Goal: Information Seeking & Learning: Learn about a topic

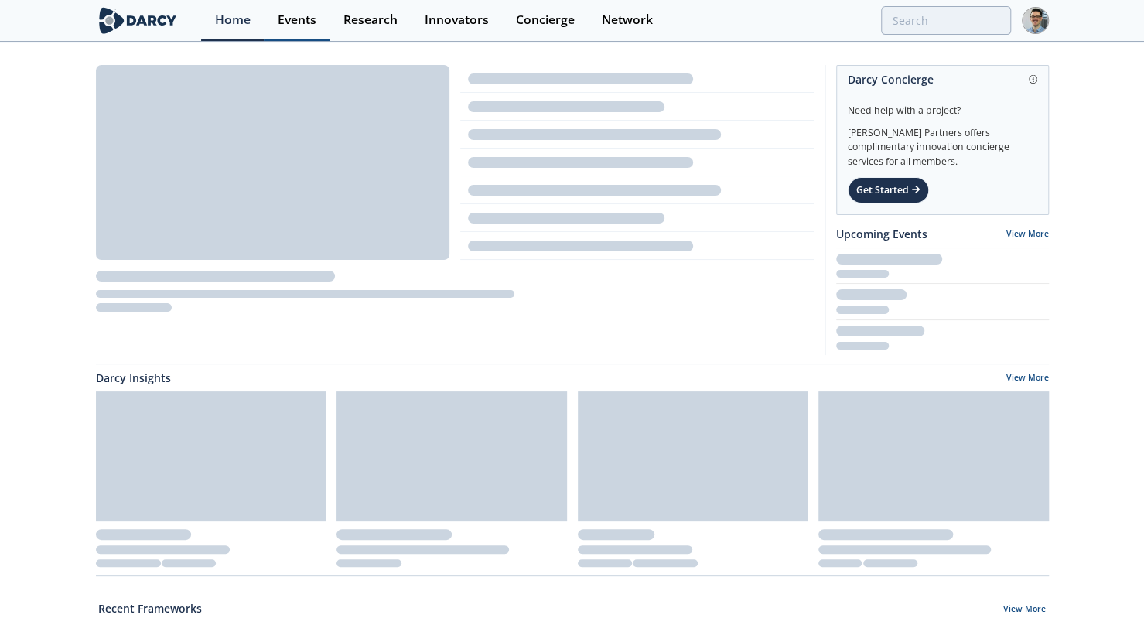
click at [294, 36] on link "Events" at bounding box center [297, 20] width 66 height 41
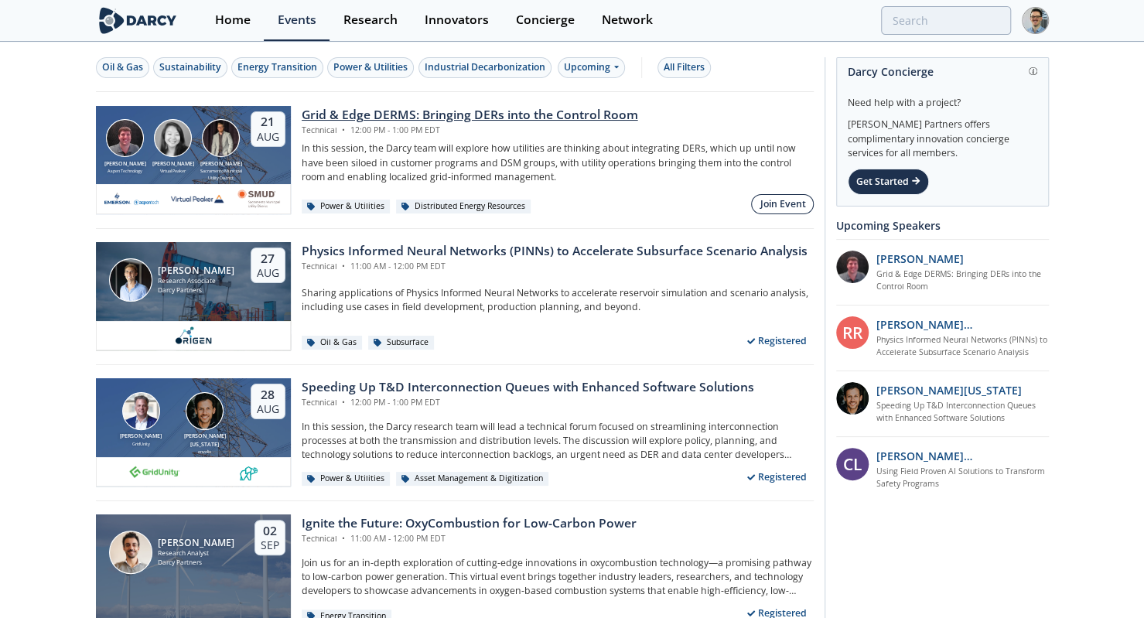
click at [768, 197] on div "Join Event" at bounding box center [783, 204] width 46 height 14
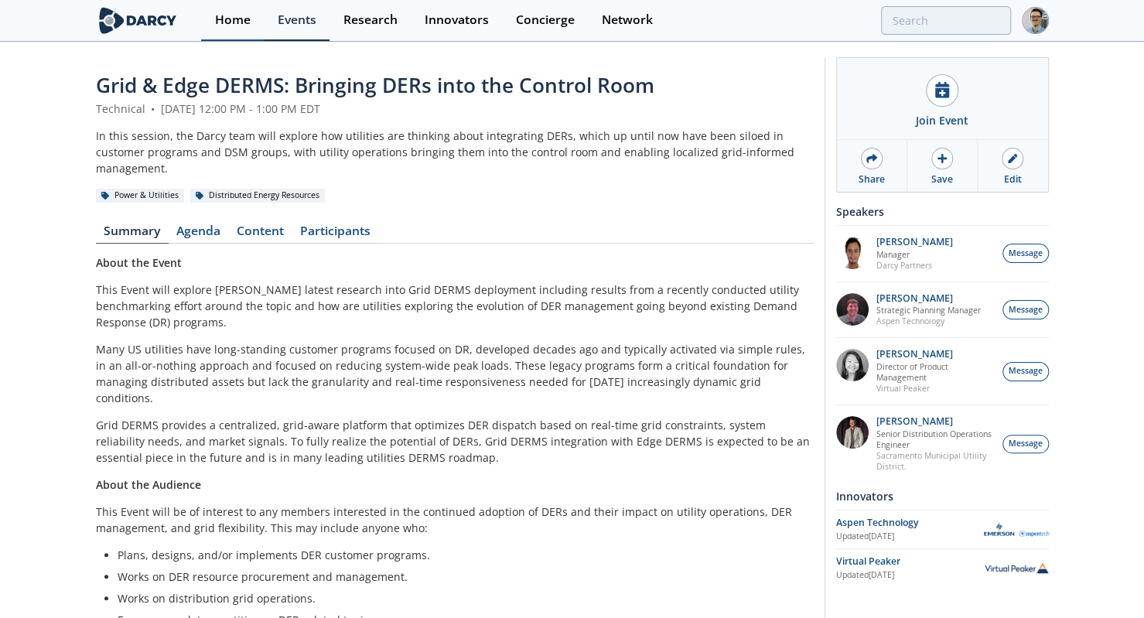
click at [239, 15] on div "Home" at bounding box center [233, 20] width 36 height 12
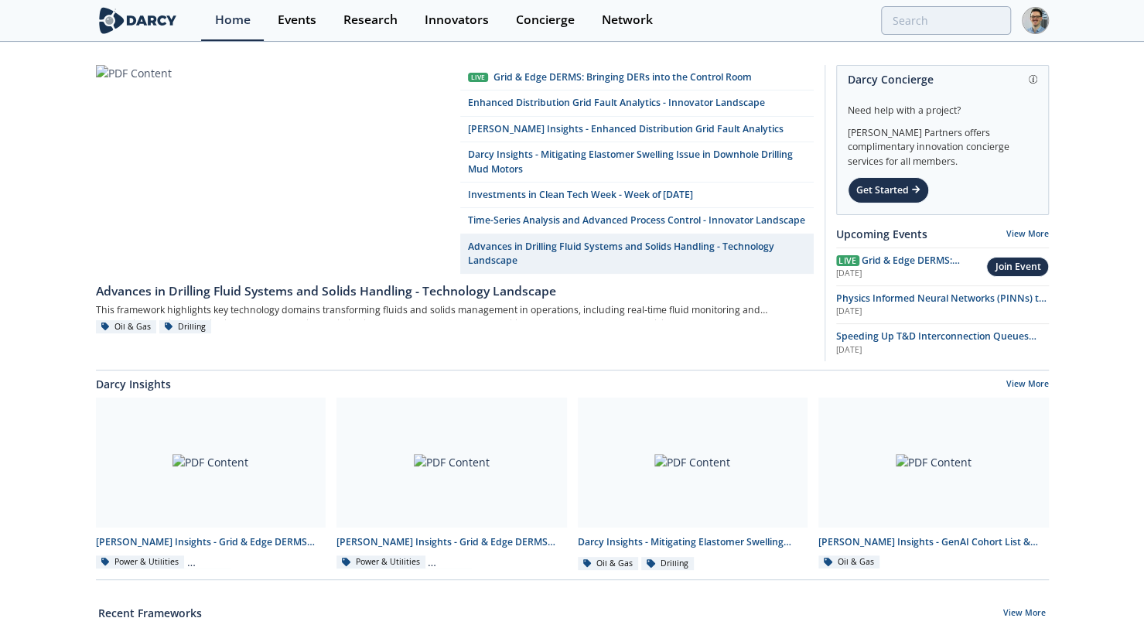
click at [859, 615] on div "Recent Frameworks View More" at bounding box center [571, 613] width 947 height 16
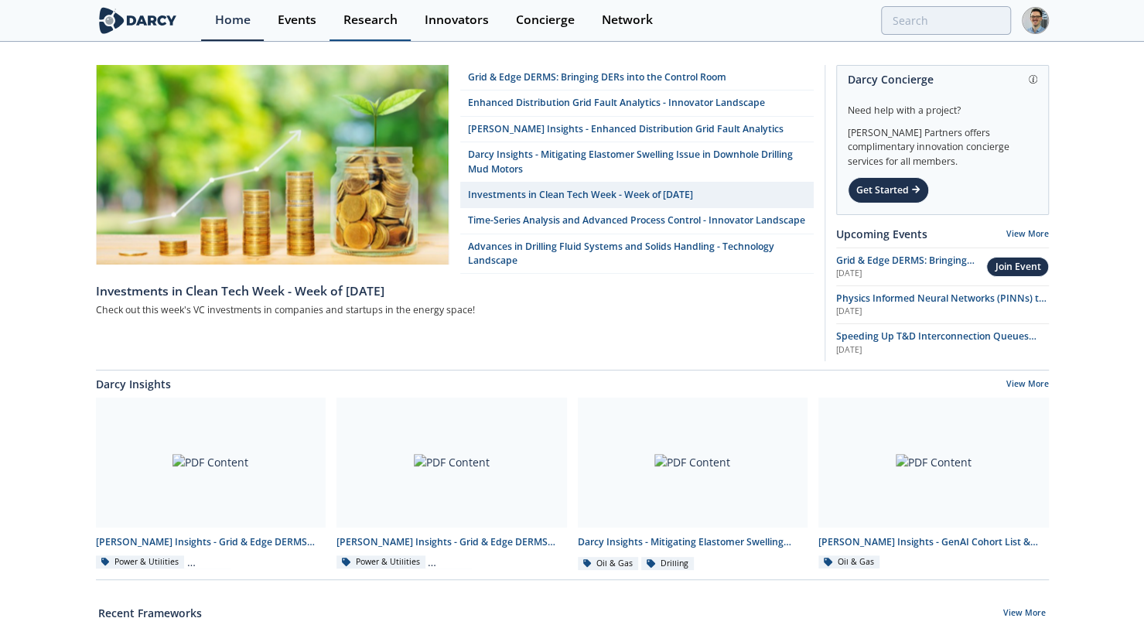
click at [387, 26] on div "Research" at bounding box center [370, 20] width 54 height 12
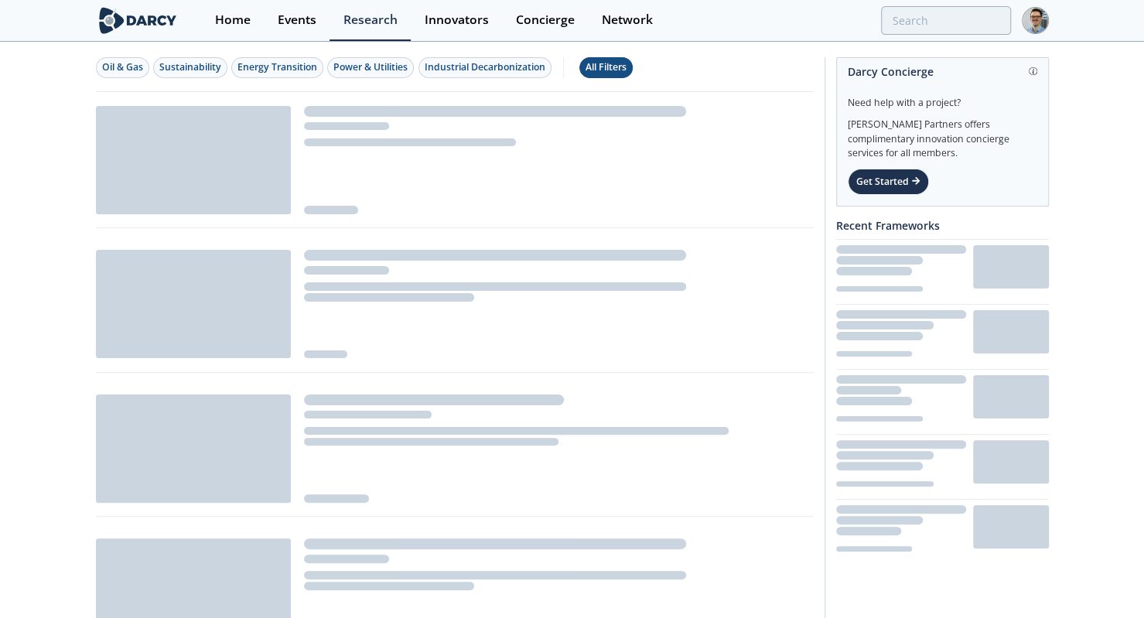
click at [584, 72] on button "All Filters" at bounding box center [605, 67] width 53 height 21
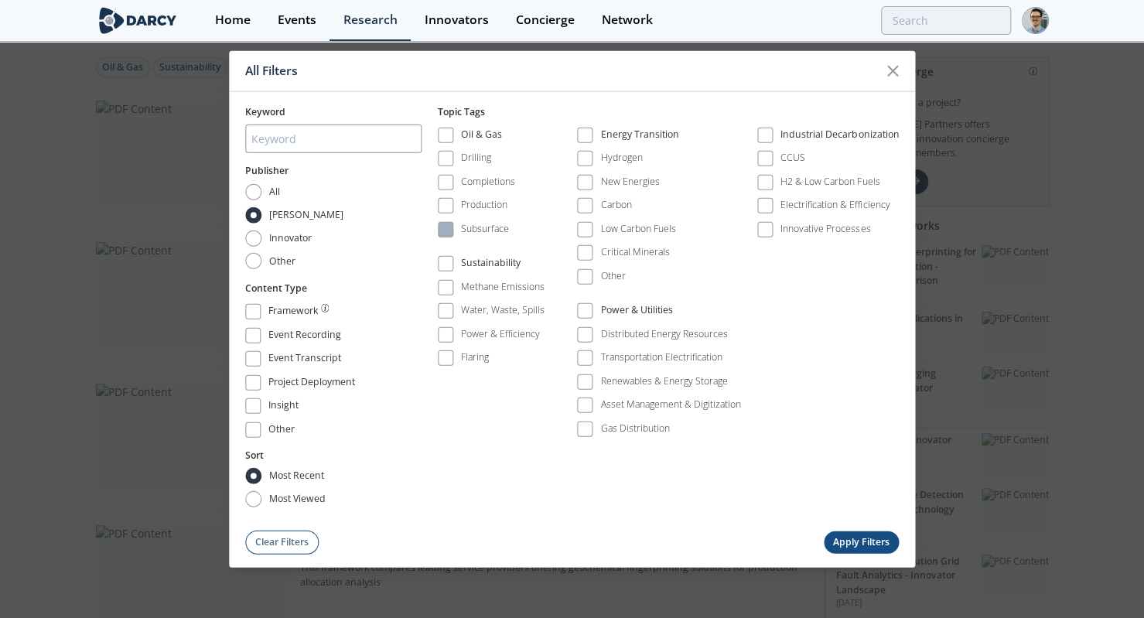
click at [449, 228] on span at bounding box center [445, 229] width 11 height 11
click at [860, 533] on button "Apply Filters" at bounding box center [862, 542] width 76 height 22
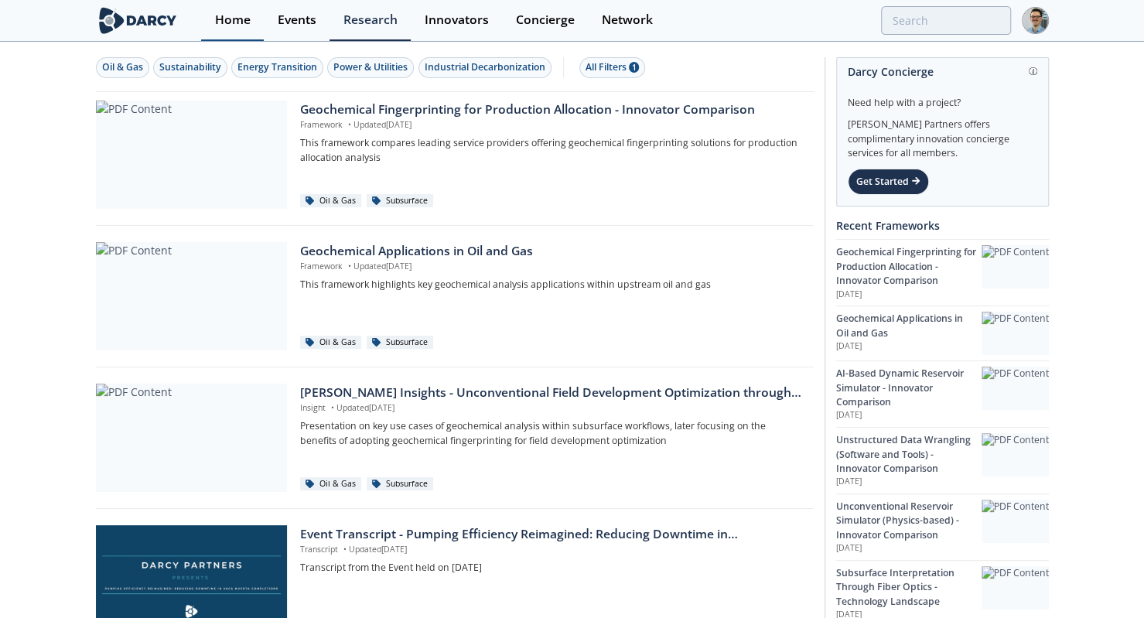
click at [231, 14] on div "Home" at bounding box center [233, 20] width 36 height 12
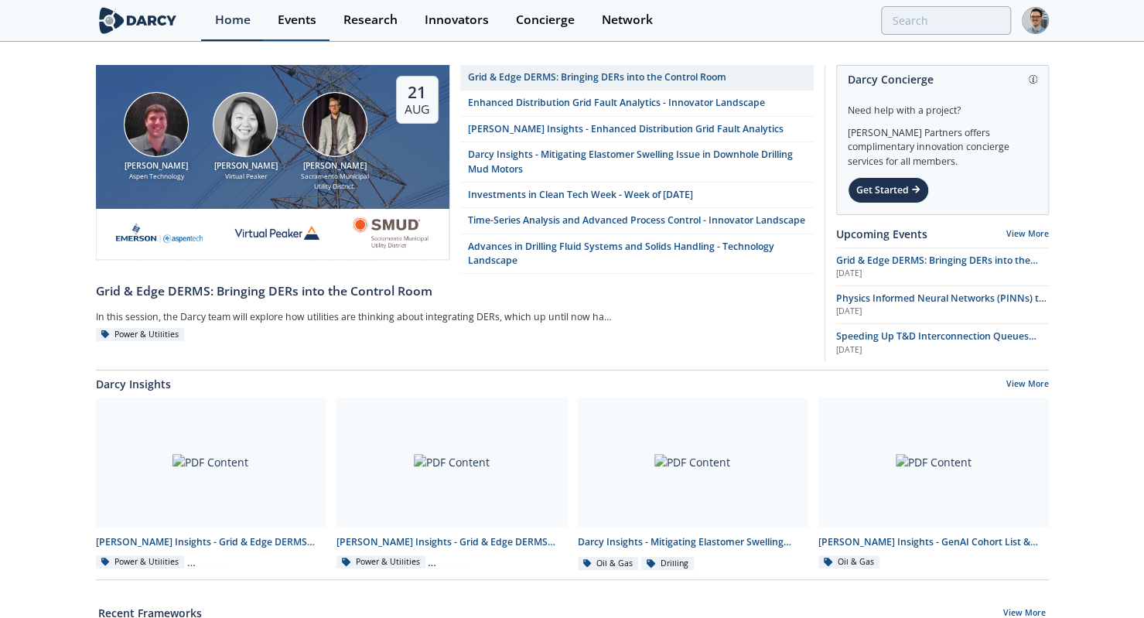
click at [291, 32] on link "Events" at bounding box center [297, 20] width 66 height 41
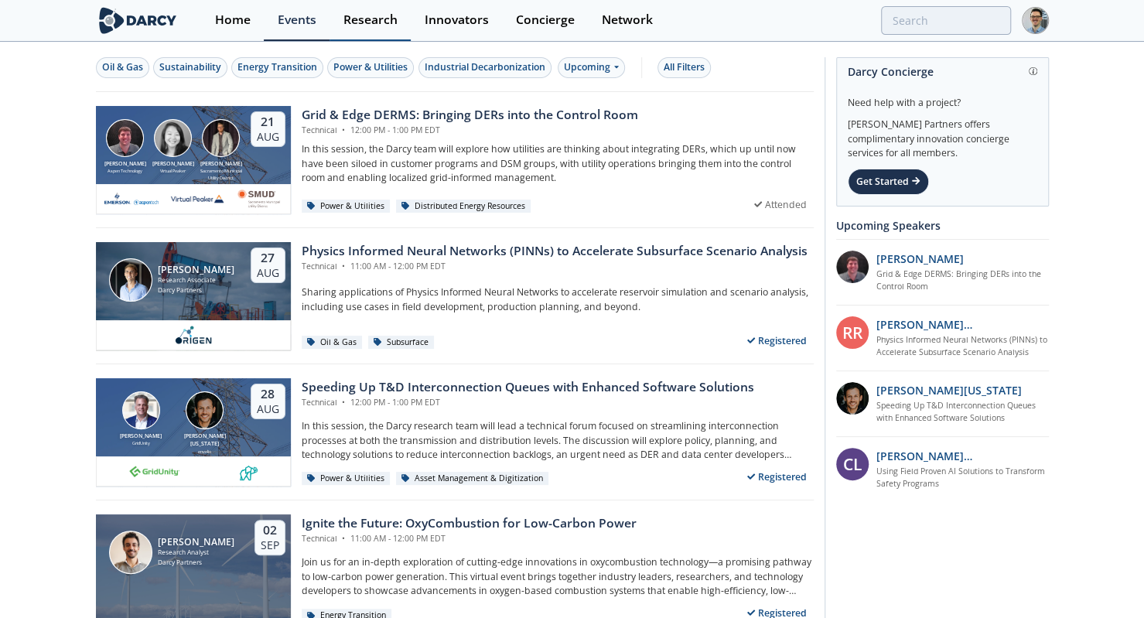
click at [371, 26] on div "Research" at bounding box center [370, 20] width 54 height 12
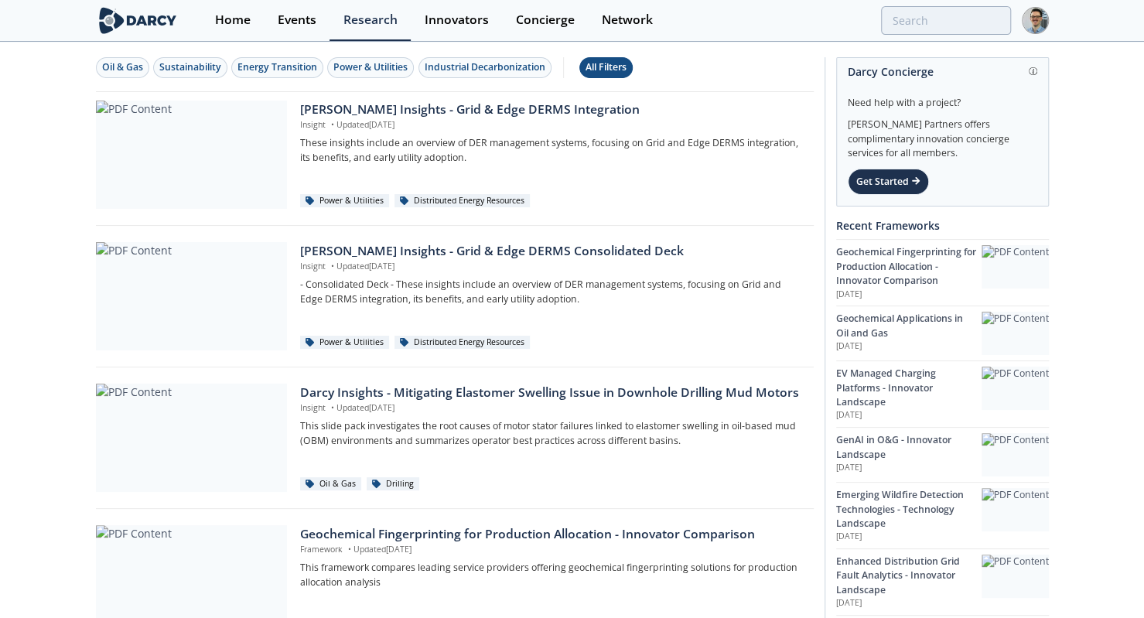
click at [594, 64] on div "All Filters" at bounding box center [605, 67] width 41 height 14
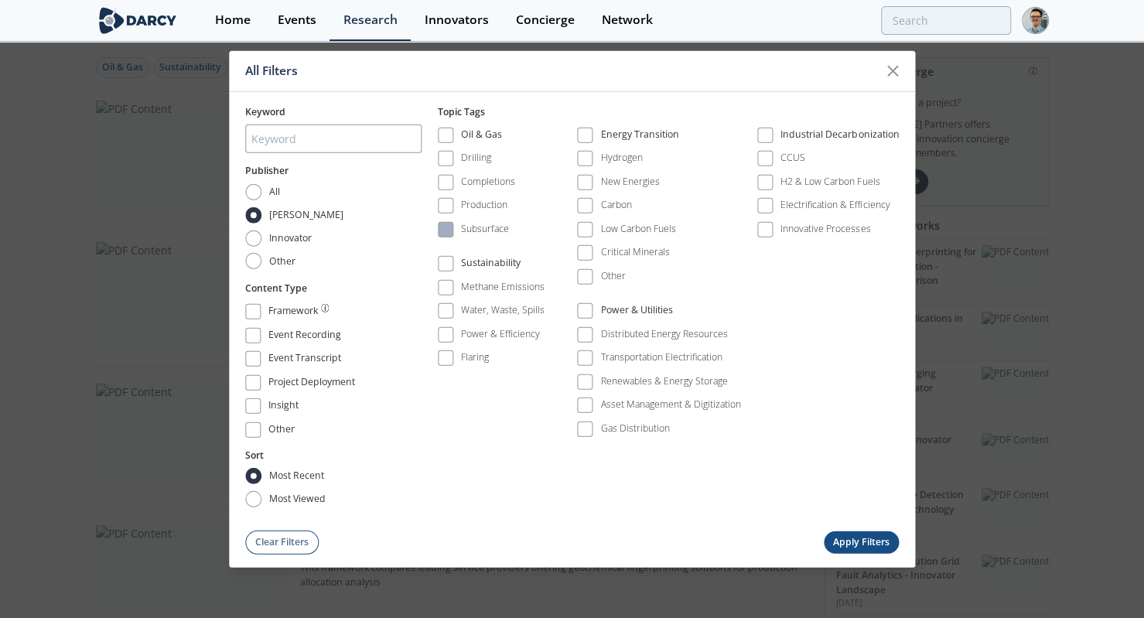
click at [446, 231] on span at bounding box center [445, 229] width 11 height 11
click at [591, 213] on span at bounding box center [584, 205] width 15 height 15
click at [861, 538] on button "Apply Filters" at bounding box center [862, 542] width 76 height 22
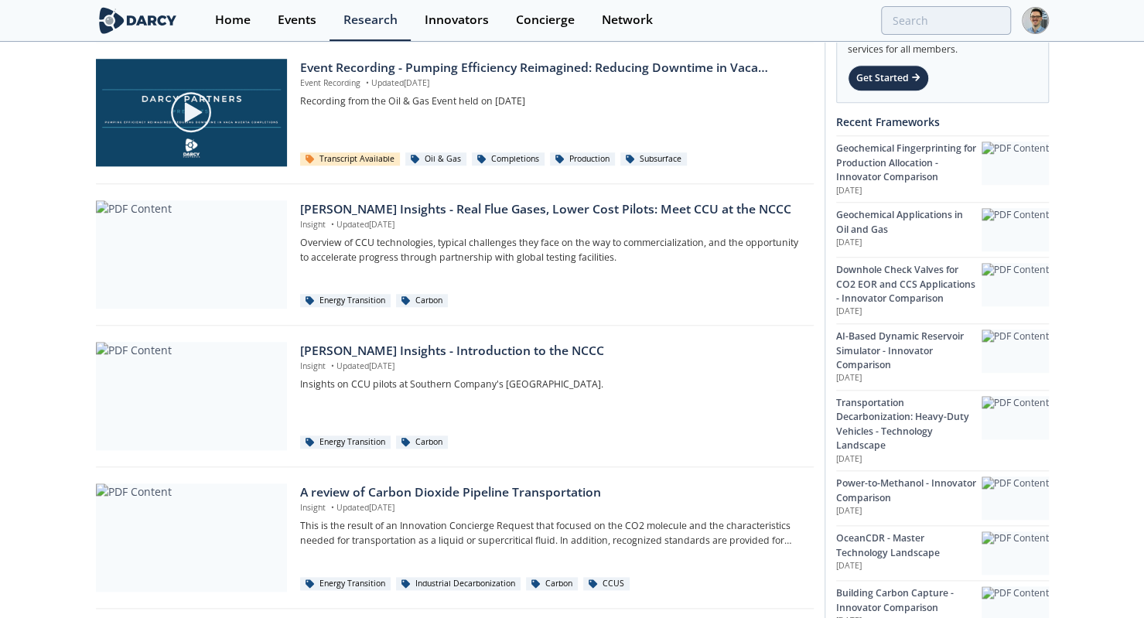
scroll to position [962, 0]
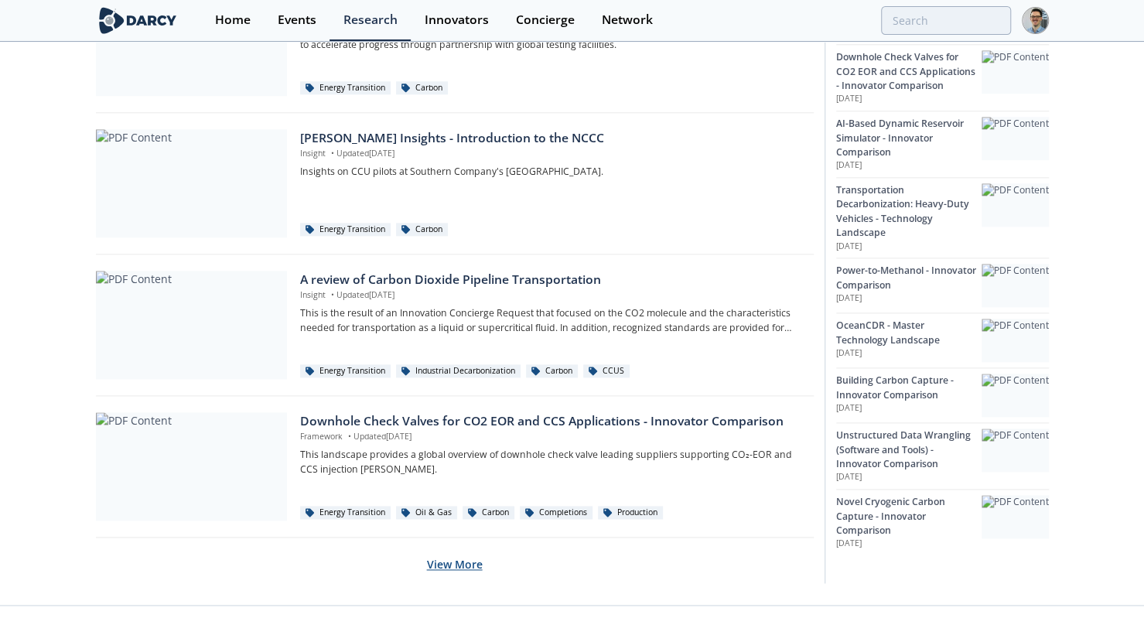
click at [456, 570] on button "View More" at bounding box center [455, 564] width 56 height 38
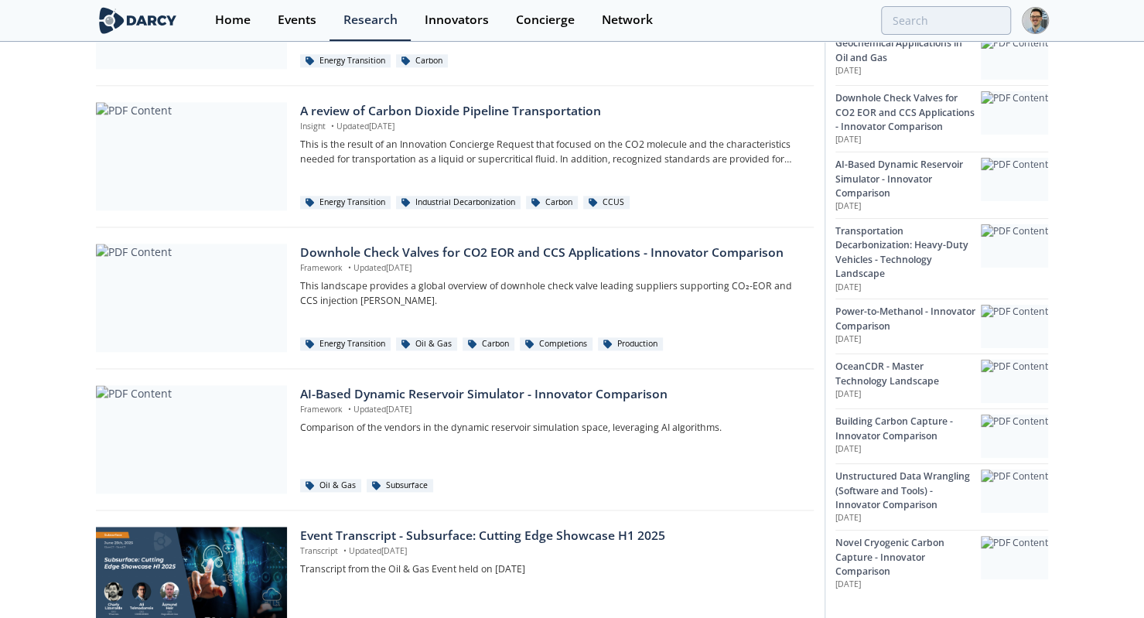
scroll to position [1203, 0]
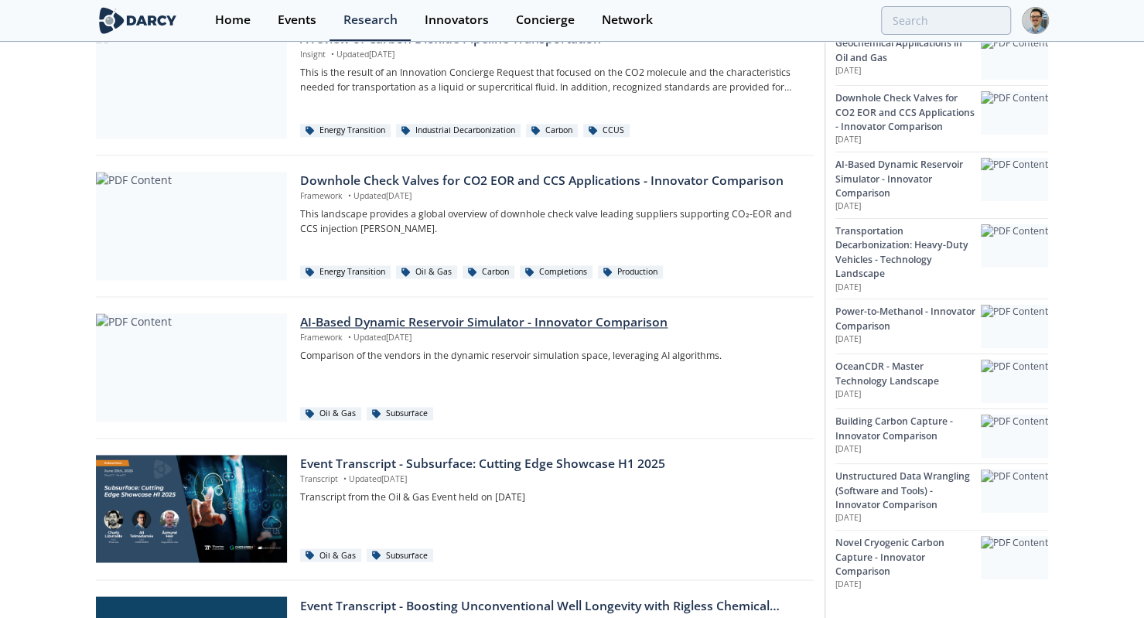
click at [131, 380] on div at bounding box center [191, 367] width 191 height 108
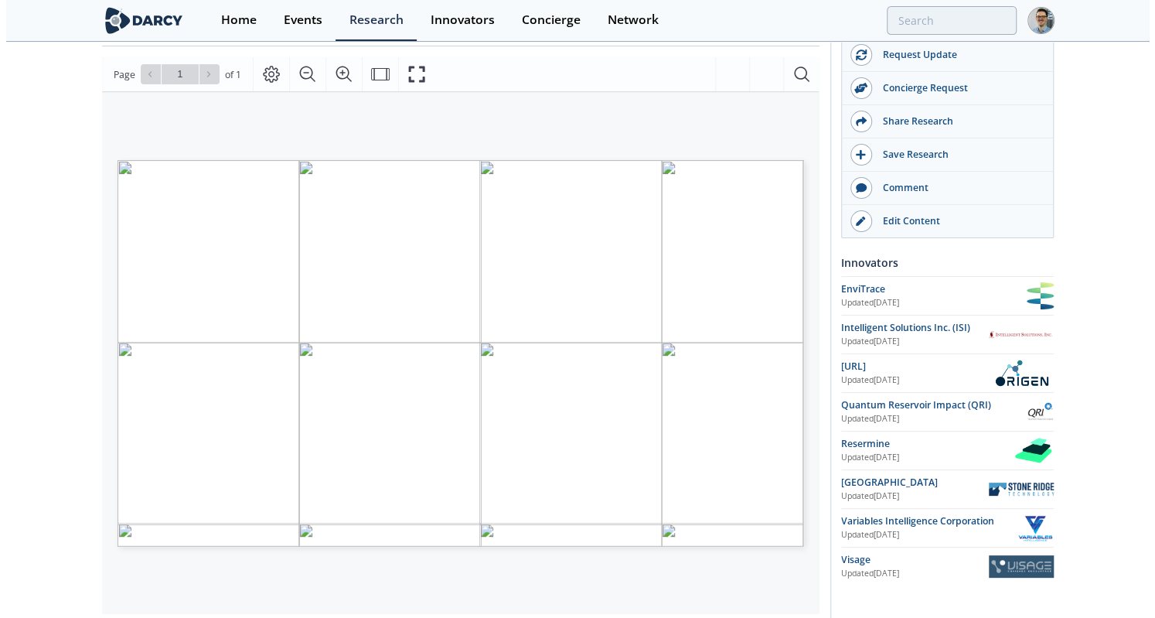
scroll to position [175, 0]
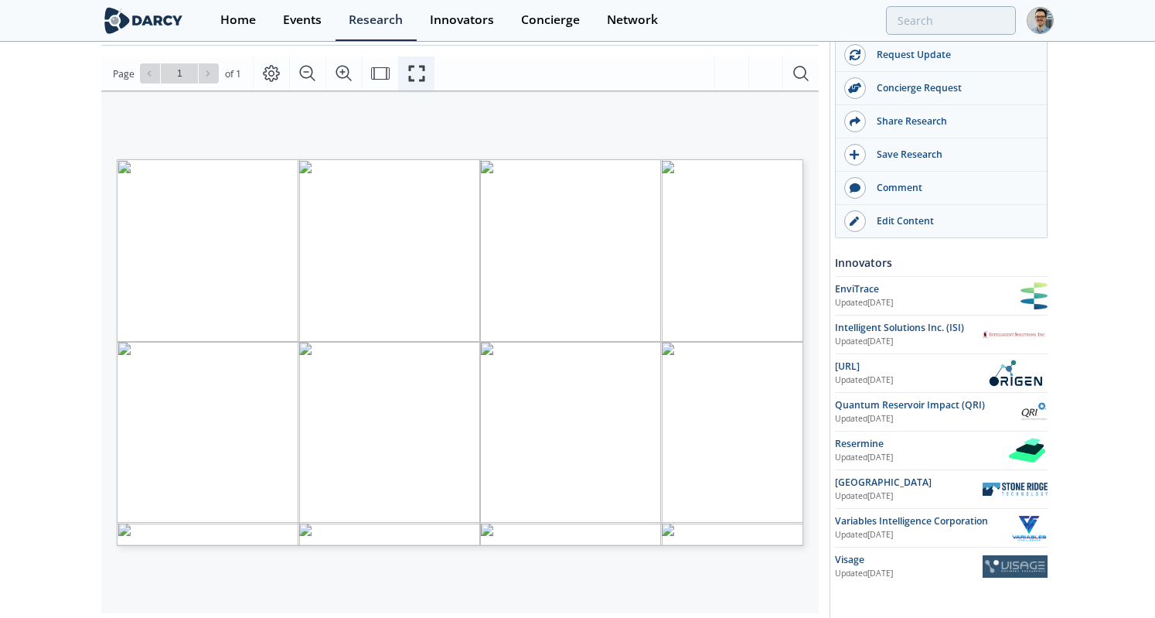
drag, startPoint x: 421, startPoint y: 70, endPoint x: 421, endPoint y: 138, distance: 67.3
click at [421, 70] on icon "Fullscreen" at bounding box center [416, 74] width 16 height 16
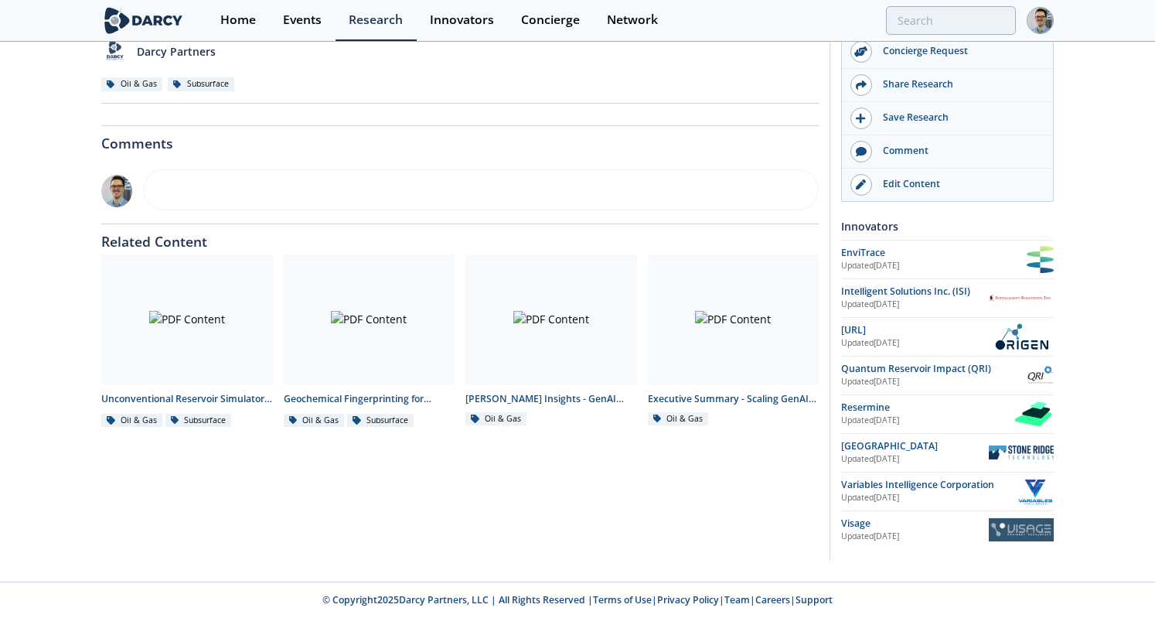
scroll to position [0, 0]
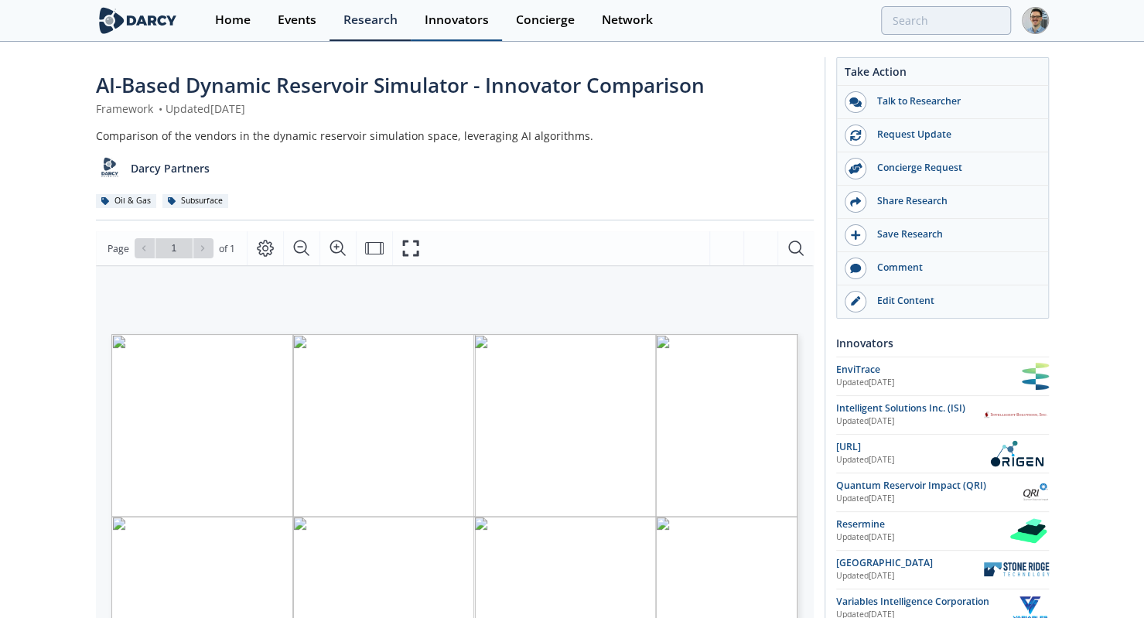
drag, startPoint x: 464, startPoint y: 10, endPoint x: 493, endPoint y: 22, distance: 31.9
click at [464, 14] on div "Innovators" at bounding box center [457, 20] width 64 height 12
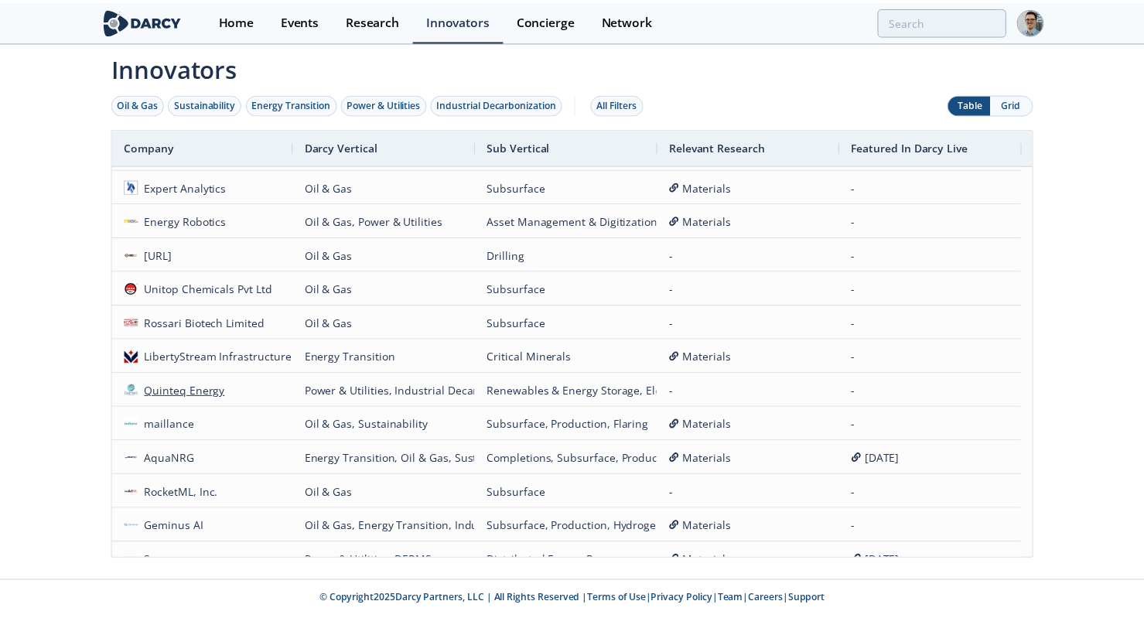
scroll to position [489, 0]
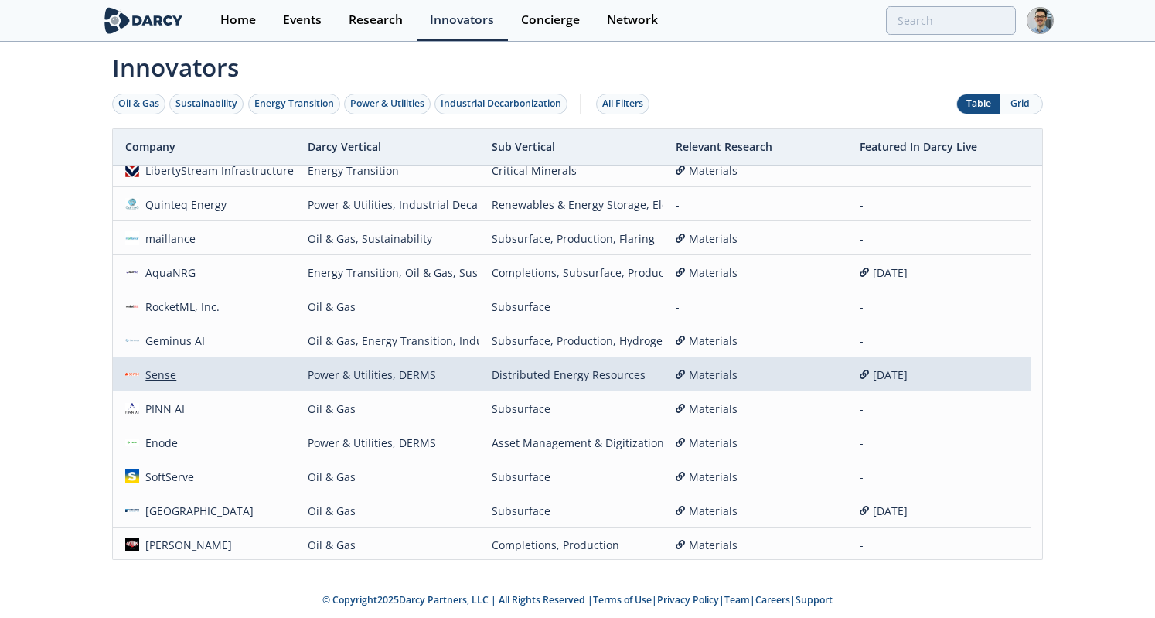
click at [157, 367] on div "Sense" at bounding box center [158, 374] width 38 height 33
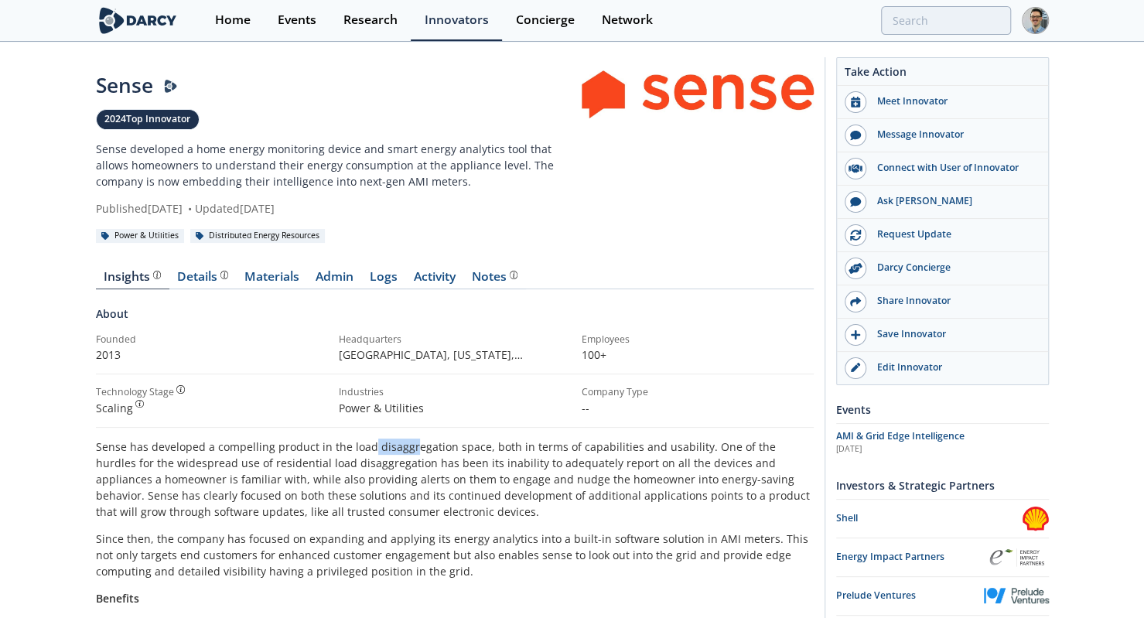
drag, startPoint x: 367, startPoint y: 445, endPoint x: 410, endPoint y: 446, distance: 43.3
click at [410, 446] on p "Sense has developed a compelling product in the load disaggregation space, both…" at bounding box center [455, 479] width 718 height 81
click at [428, 454] on p "Sense has developed a compelling product in the load disaggregation space, both…" at bounding box center [455, 479] width 718 height 81
click at [350, 19] on div "Research" at bounding box center [370, 20] width 54 height 12
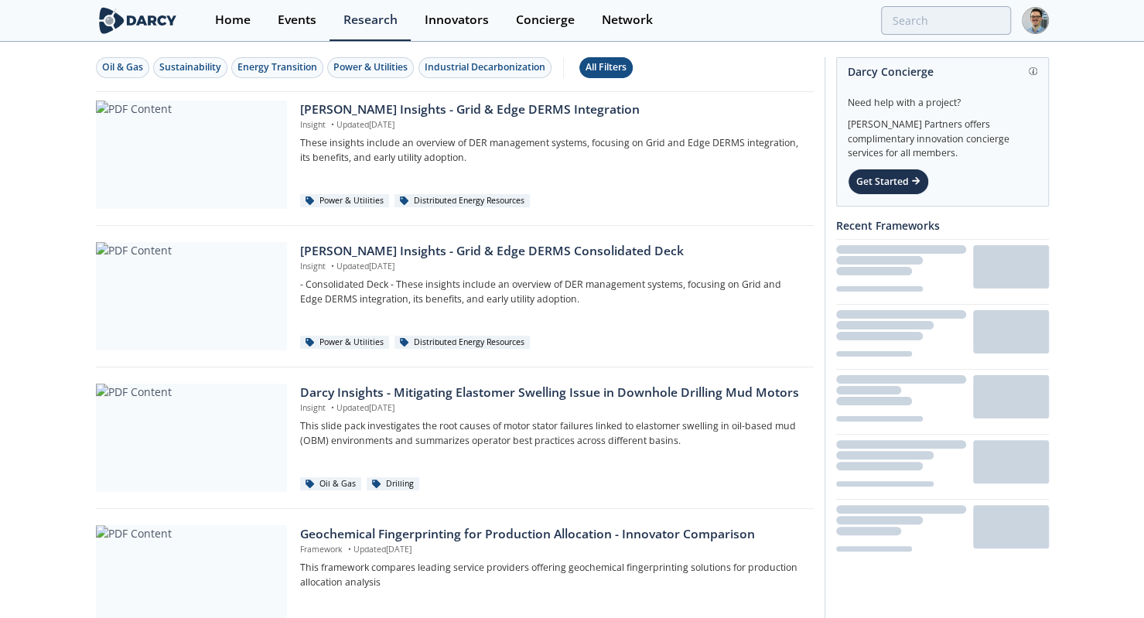
click at [592, 57] on button "All Filters" at bounding box center [605, 67] width 53 height 21
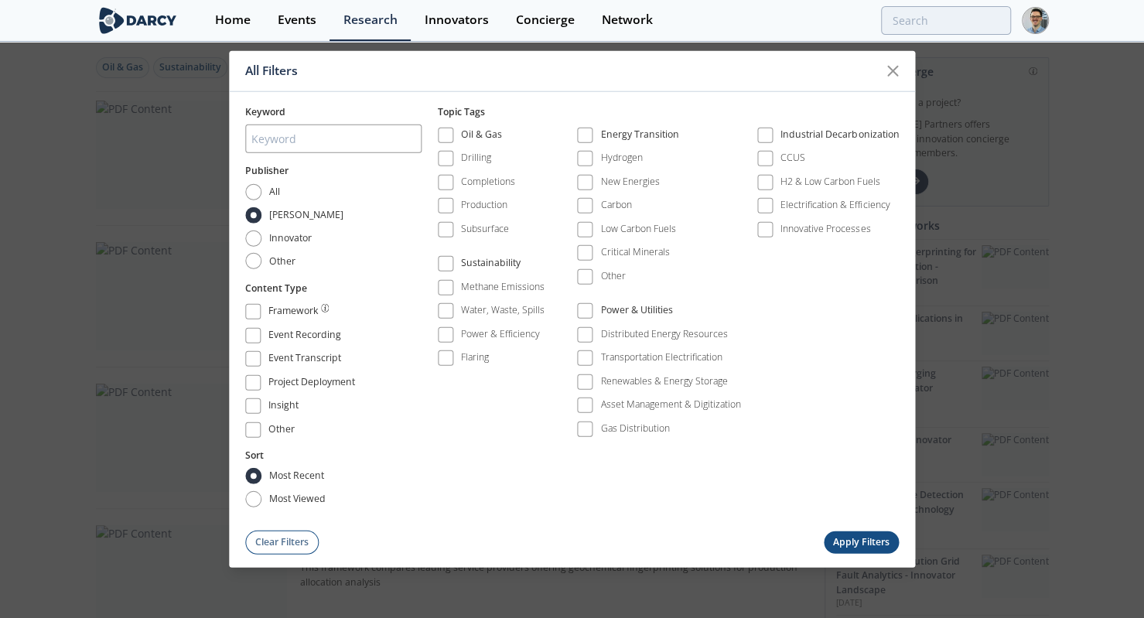
click at [896, 91] on div "All Filters" at bounding box center [572, 70] width 687 height 41
click at [896, 85] on div at bounding box center [892, 70] width 29 height 29
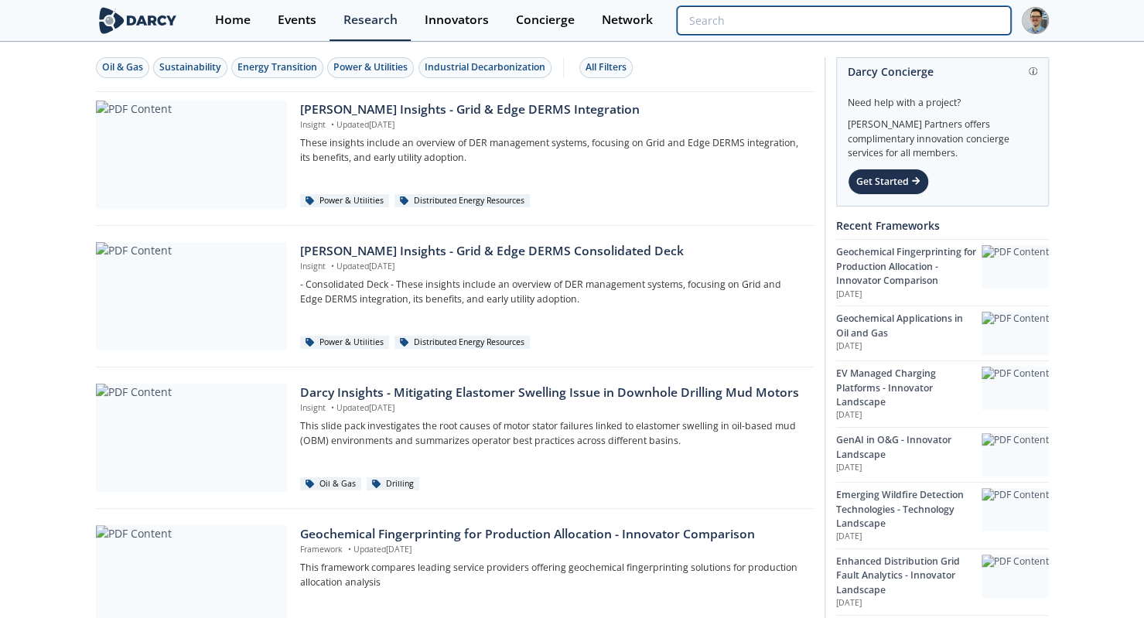
click at [913, 29] on input "search" at bounding box center [843, 20] width 333 height 29
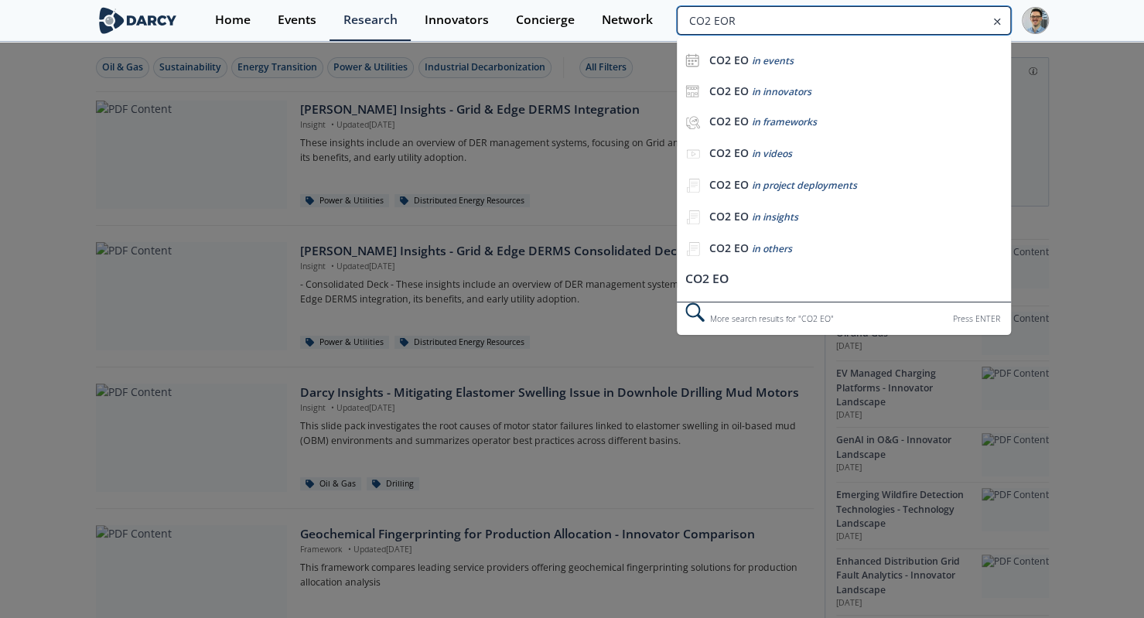
type input "CO2 EOR"
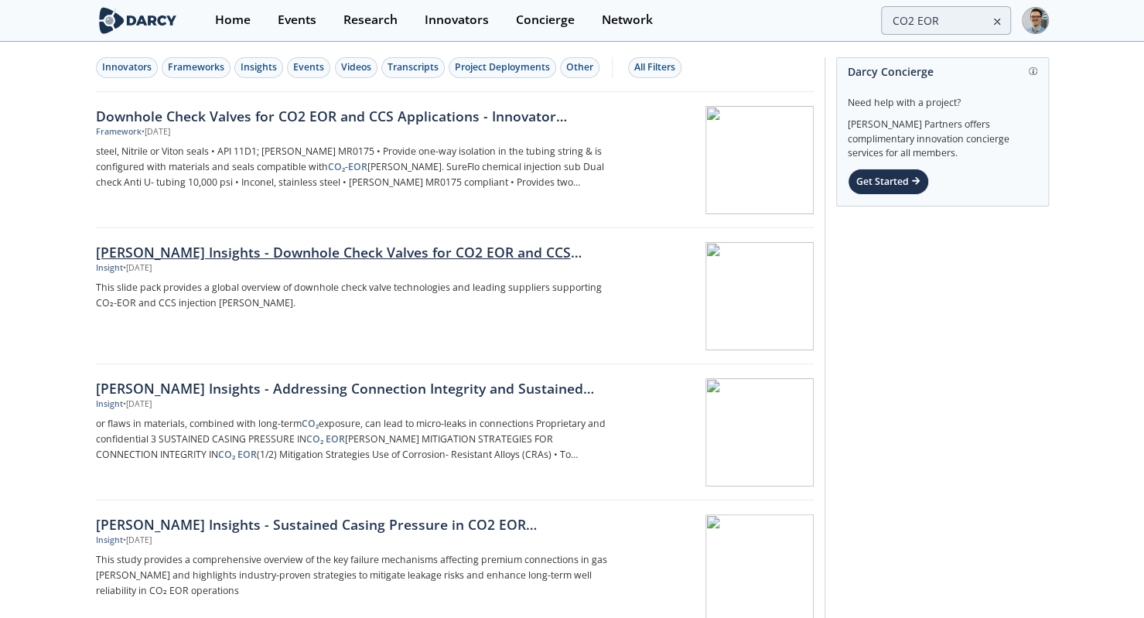
click at [319, 234] on link "Darcy Insights - Downhole Check Valves for CO2 EOR and CCS Applications Insight…" at bounding box center [455, 296] width 718 height 136
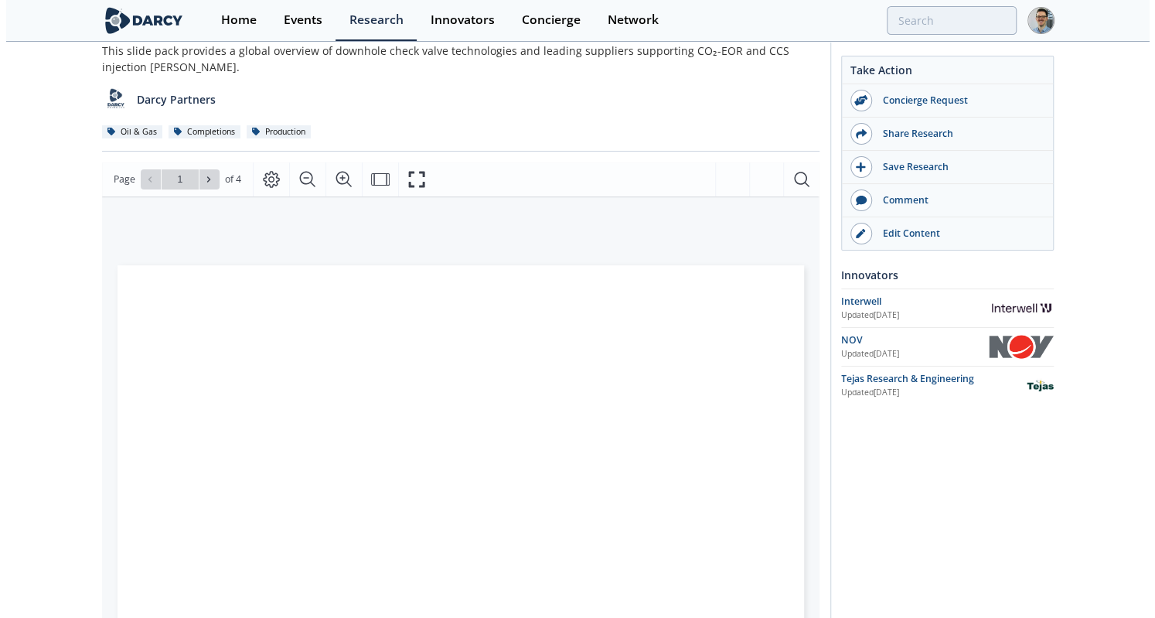
scroll to position [138, 0]
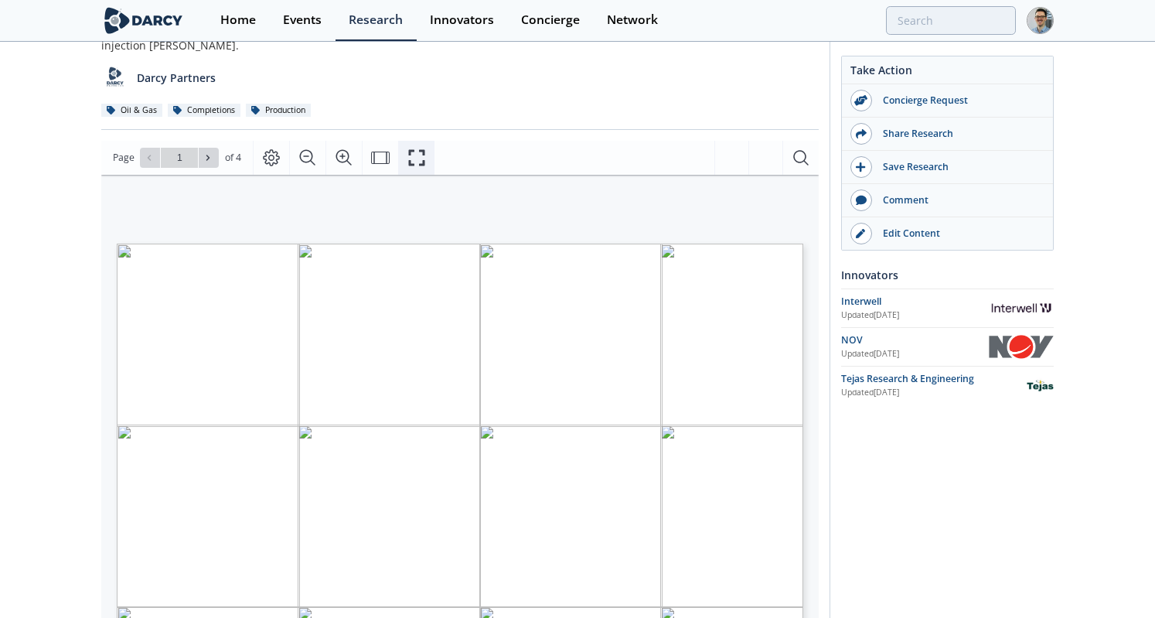
click at [416, 166] on icon "Fullscreen" at bounding box center [417, 157] width 19 height 19
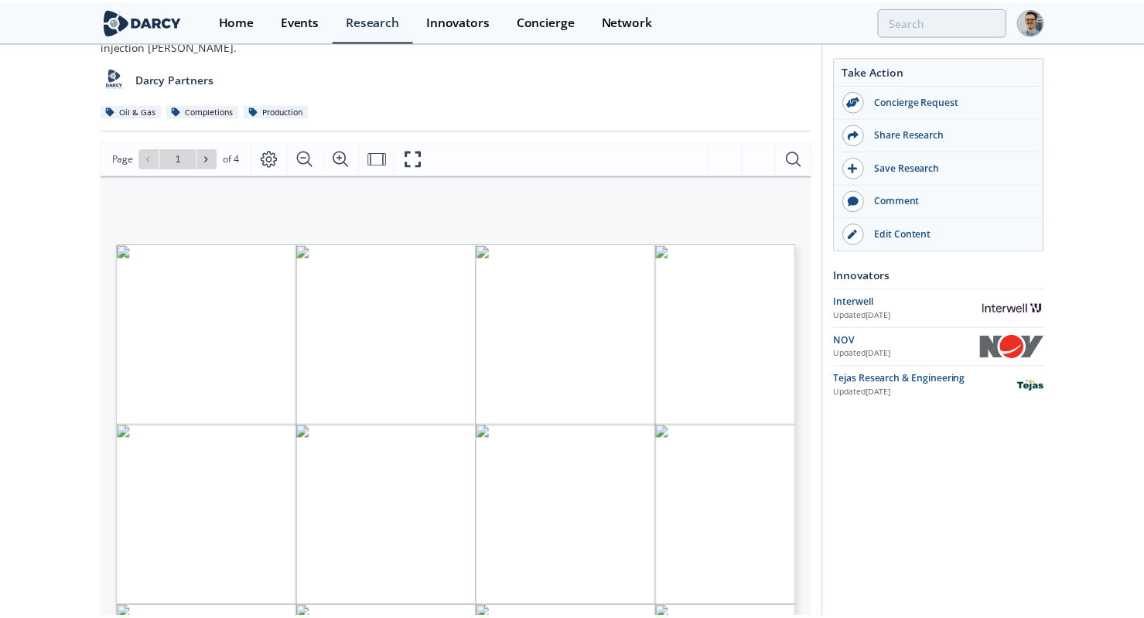
scroll to position [0, 0]
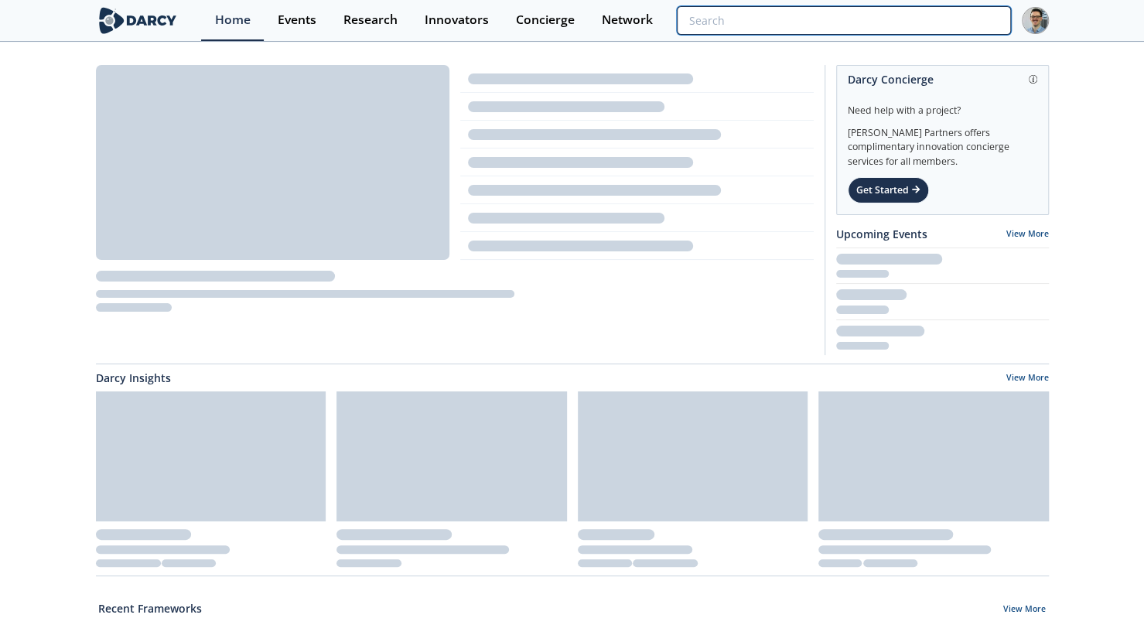
click at [924, 19] on input "search" at bounding box center [843, 20] width 333 height 29
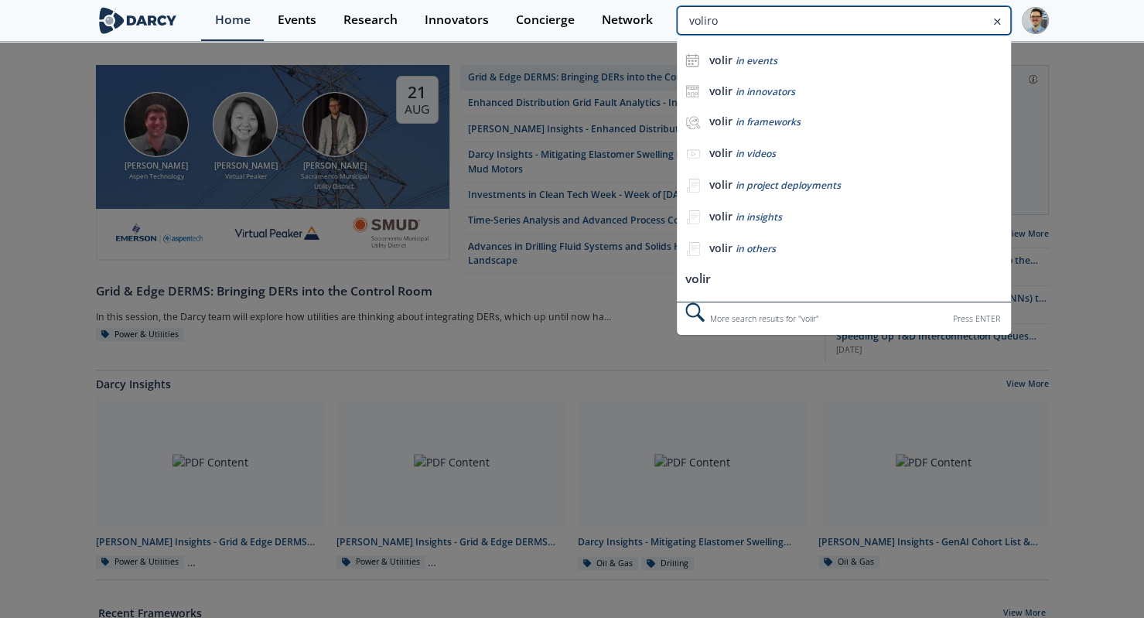
type input "voliro"
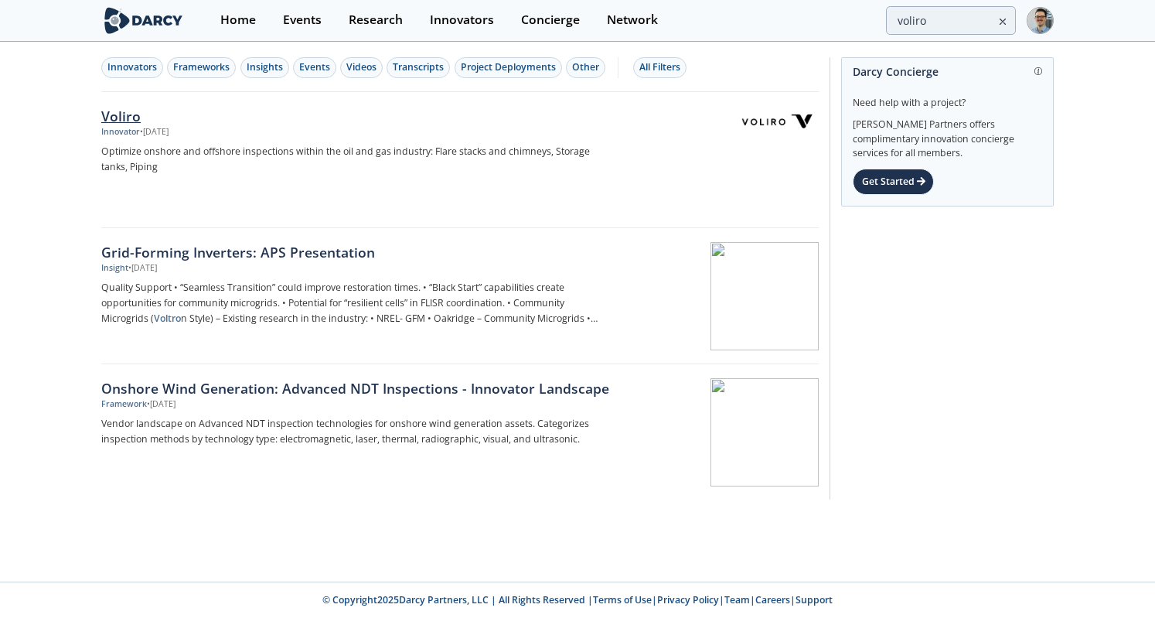
click at [510, 145] on p "Optimize onshore and offshore inspections within the oil and gas industry: Flar…" at bounding box center [357, 159] width 512 height 31
